Goal: Information Seeking & Learning: Learn about a topic

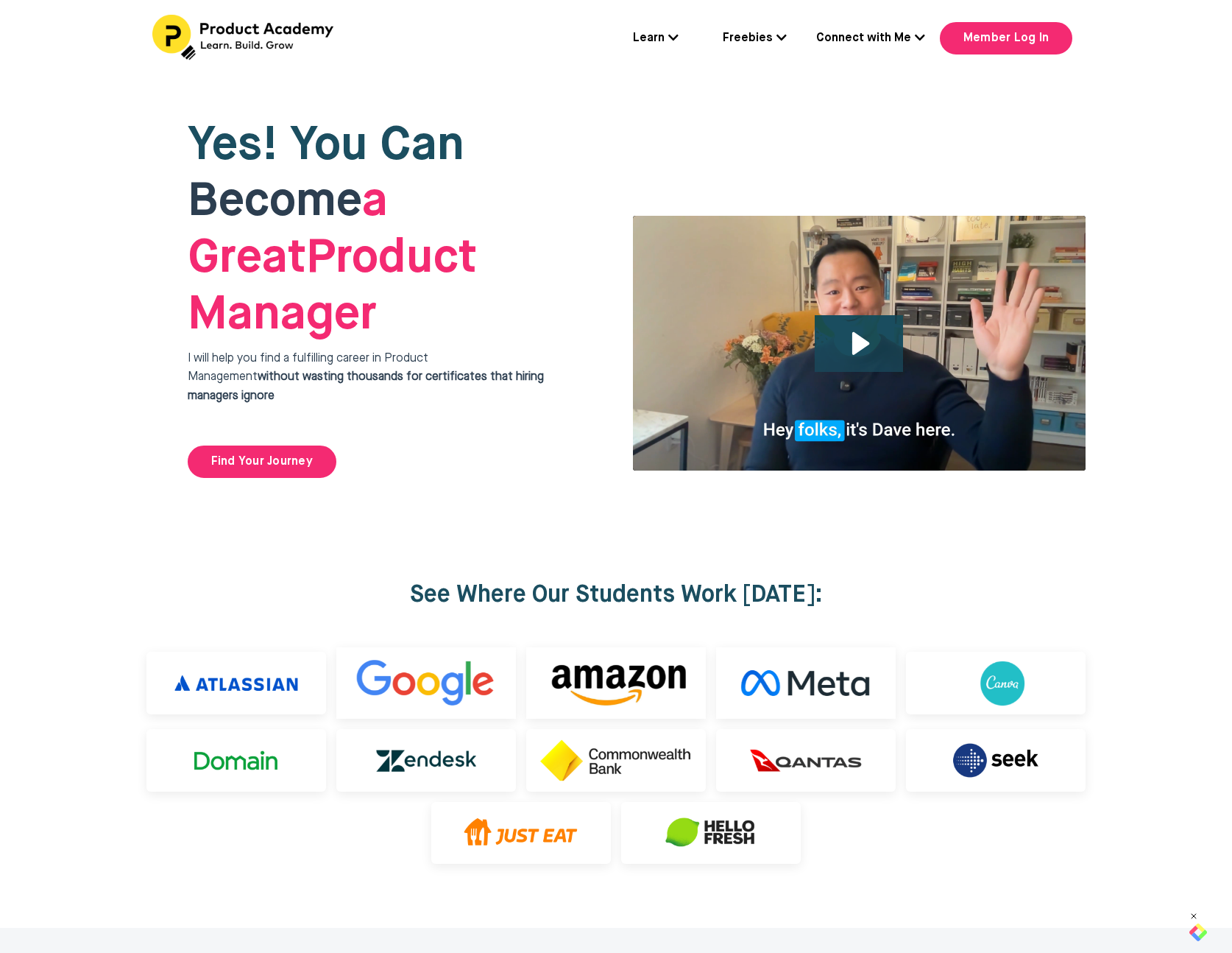
scroll to position [4, 0]
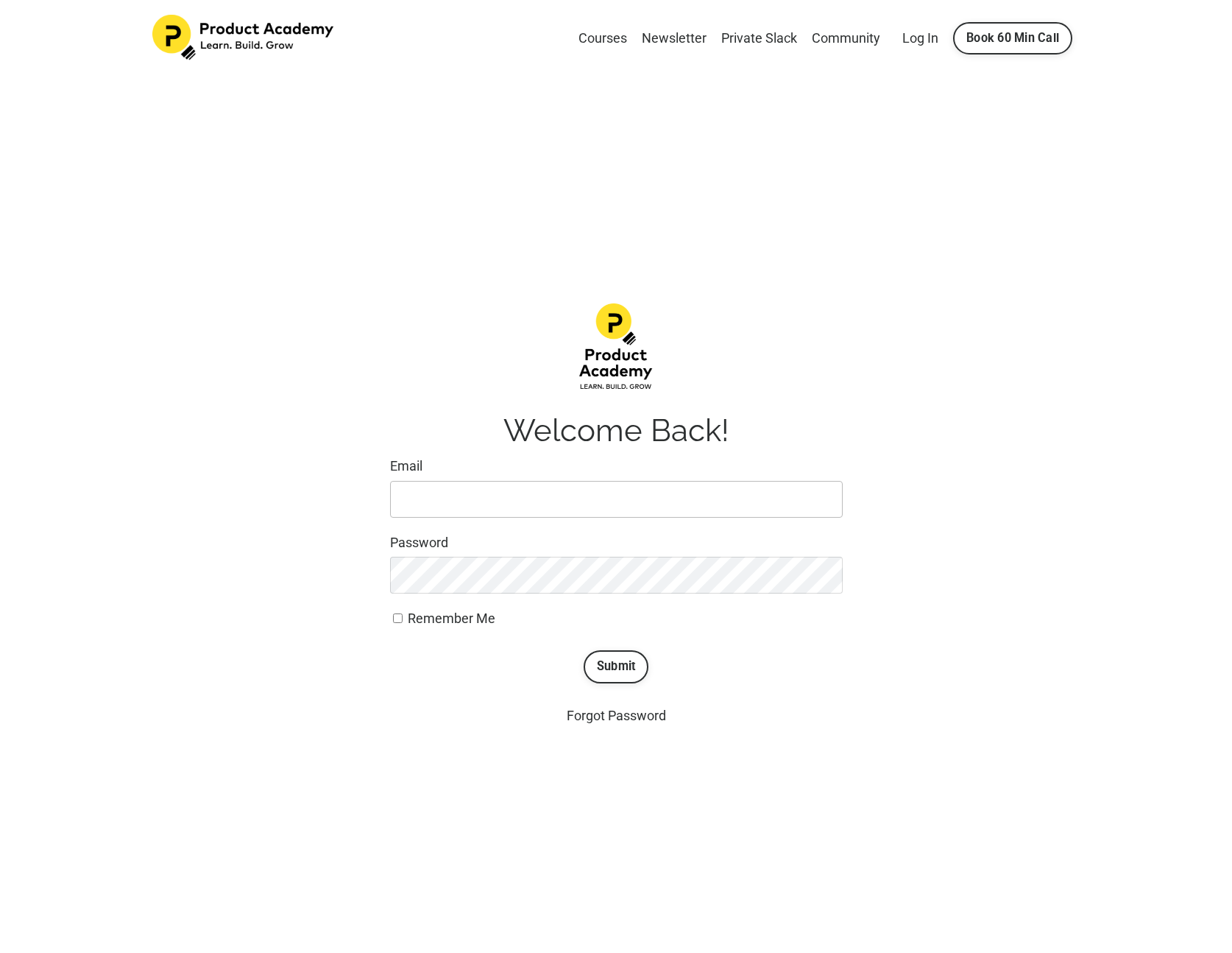
type input "changeandunchange@gmail.com"
click at [622, 665] on button "Submit" at bounding box center [617, 666] width 66 height 32
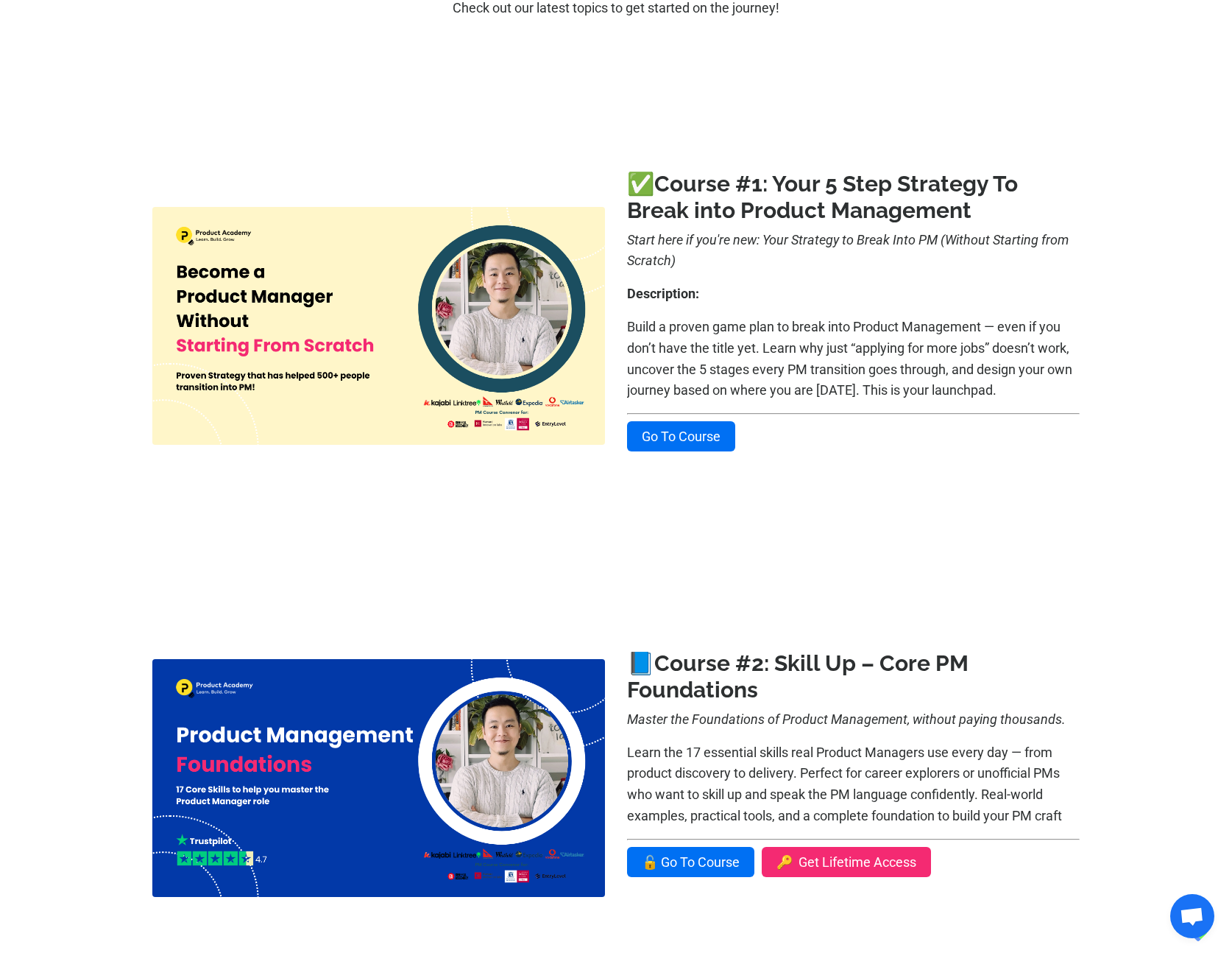
scroll to position [294, 0]
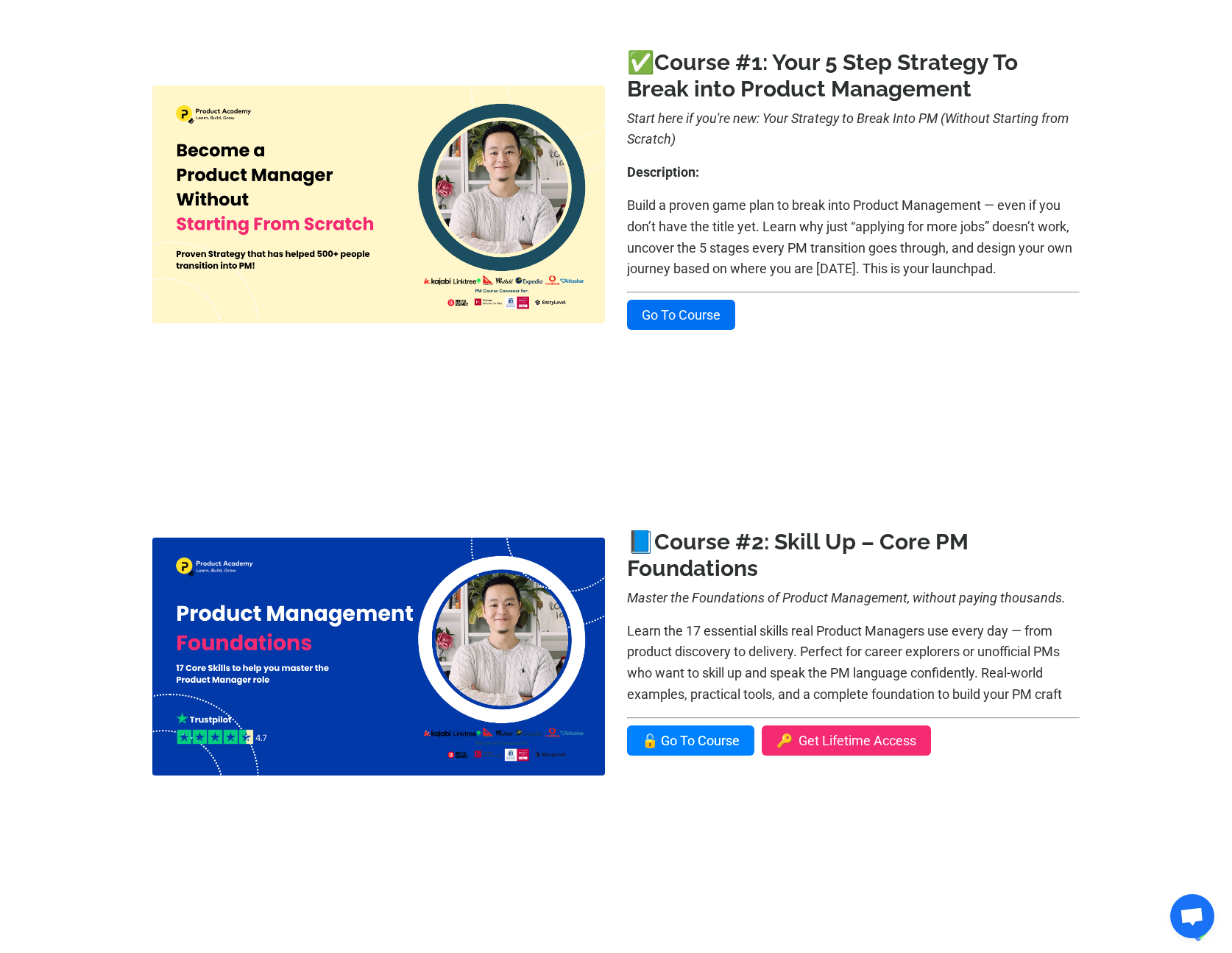
click at [704, 741] on link "🔓 Go To Course" at bounding box center [691, 739] width 127 height 30
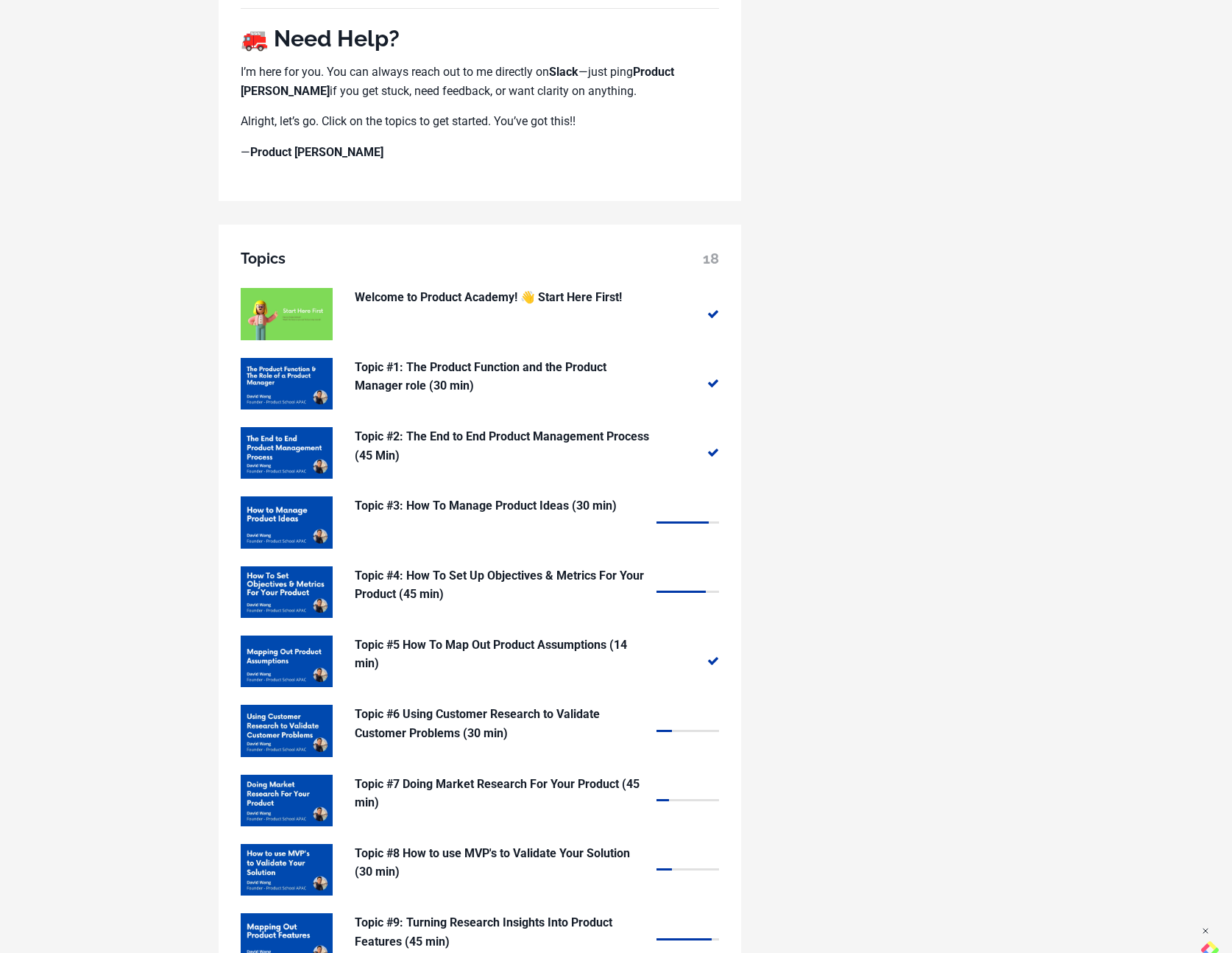
scroll to position [1161, 0]
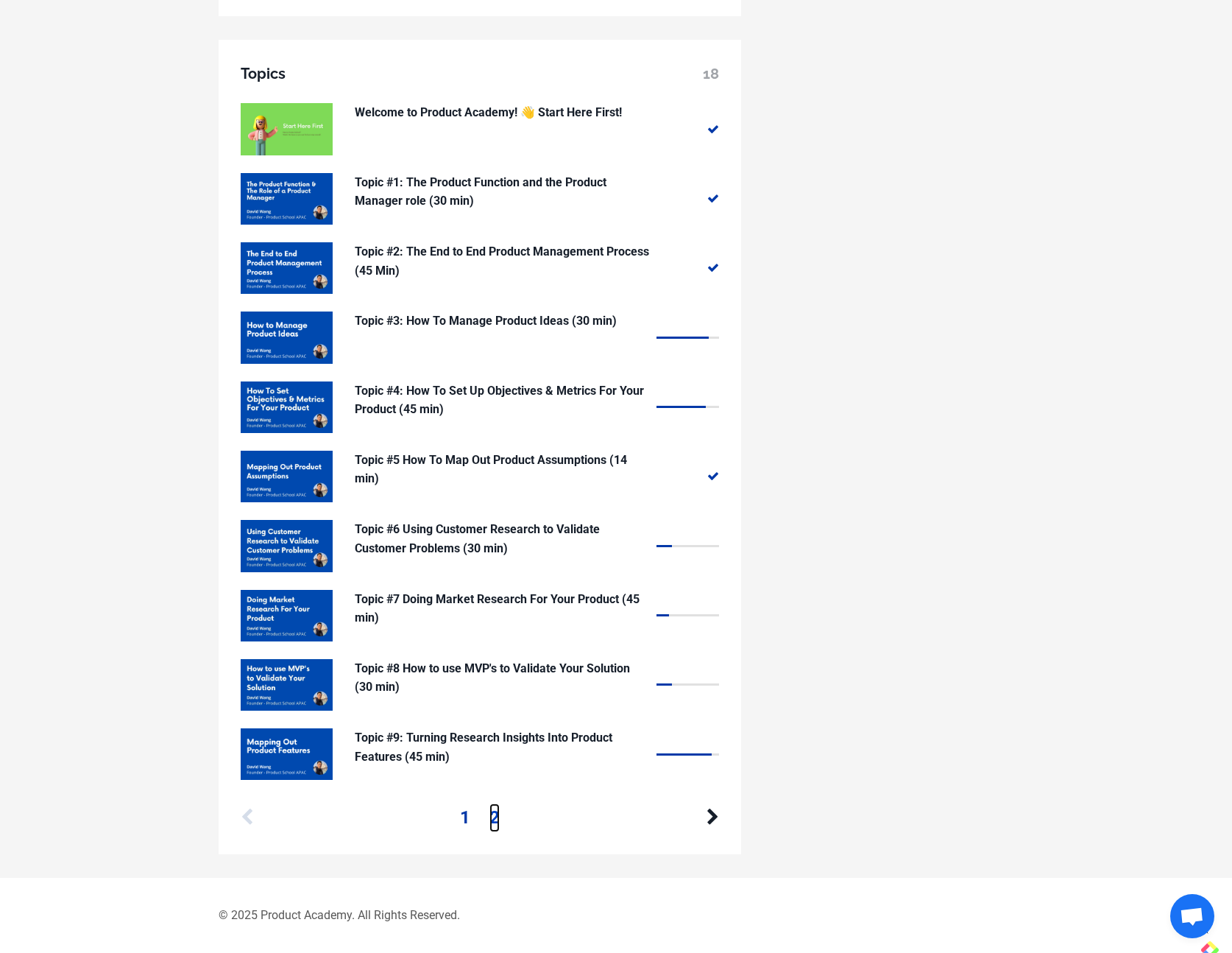
click at [492, 822] on link "2" at bounding box center [495, 817] width 11 height 28
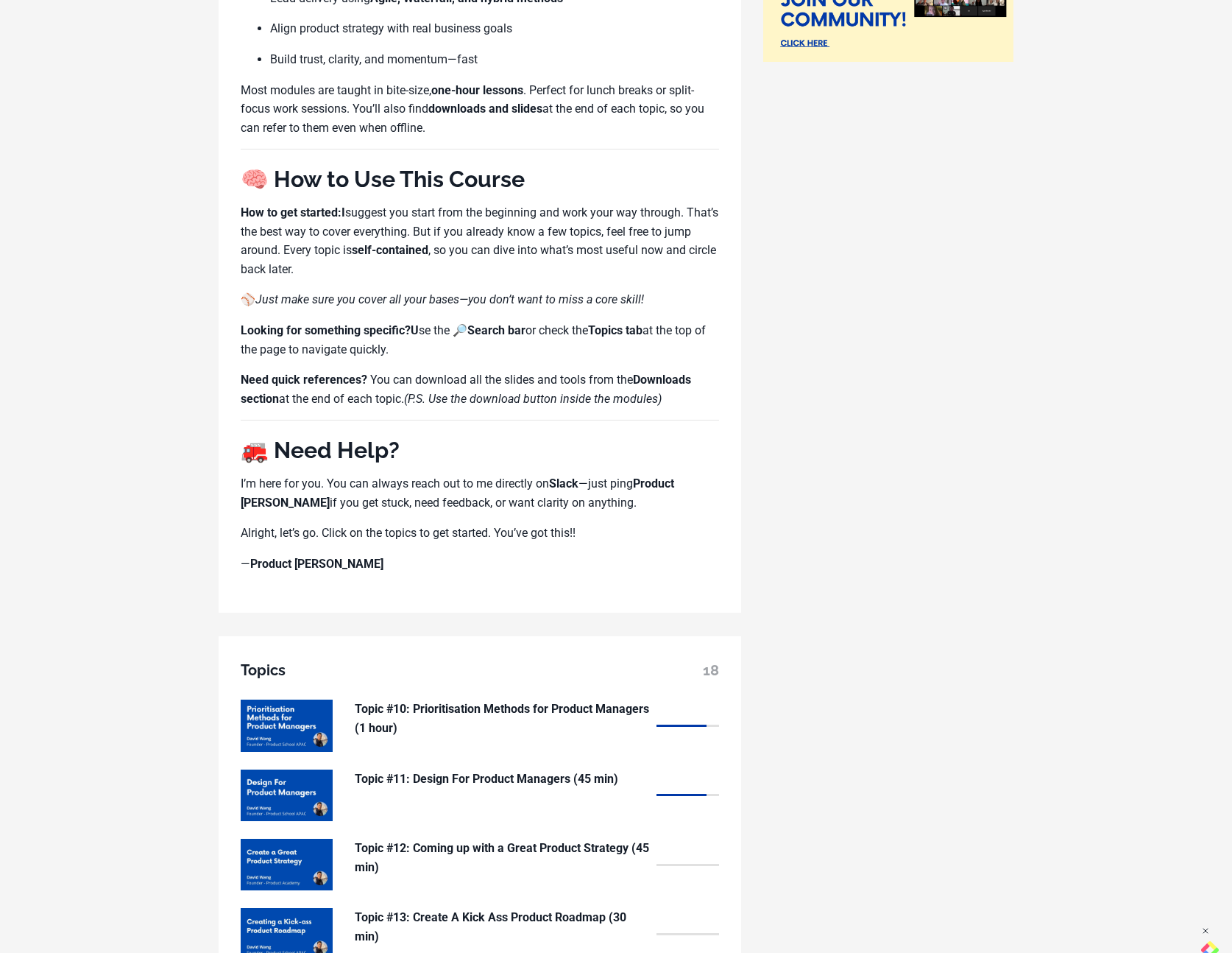
scroll to position [1022, 0]
